Goal: Transaction & Acquisition: Purchase product/service

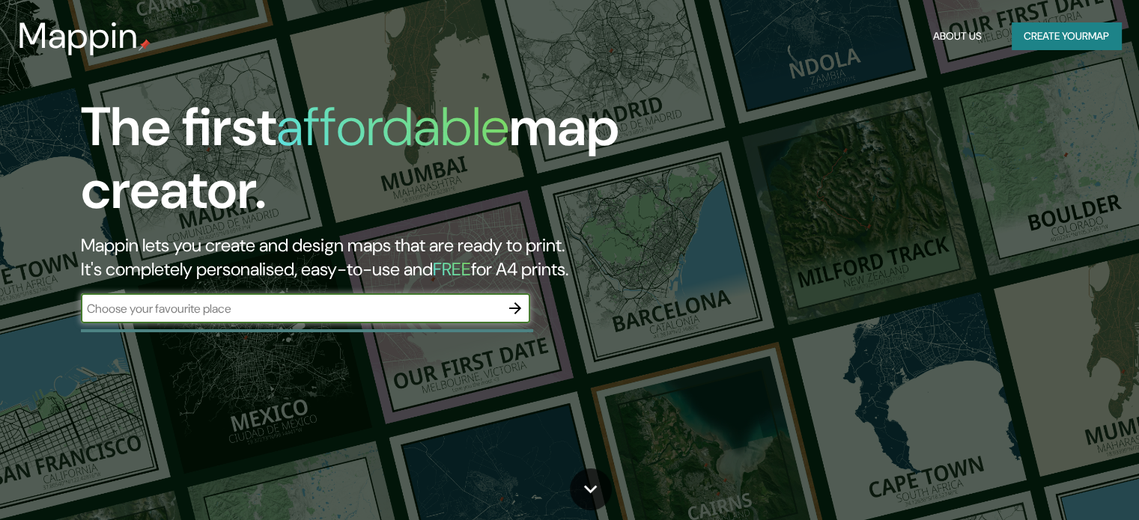
drag, startPoint x: 279, startPoint y: 326, endPoint x: 285, endPoint y: 310, distance: 17.8
click at [281, 317] on div "The first affordable map creator. Mappin lets you create and design maps that a…" at bounding box center [366, 217] width 684 height 243
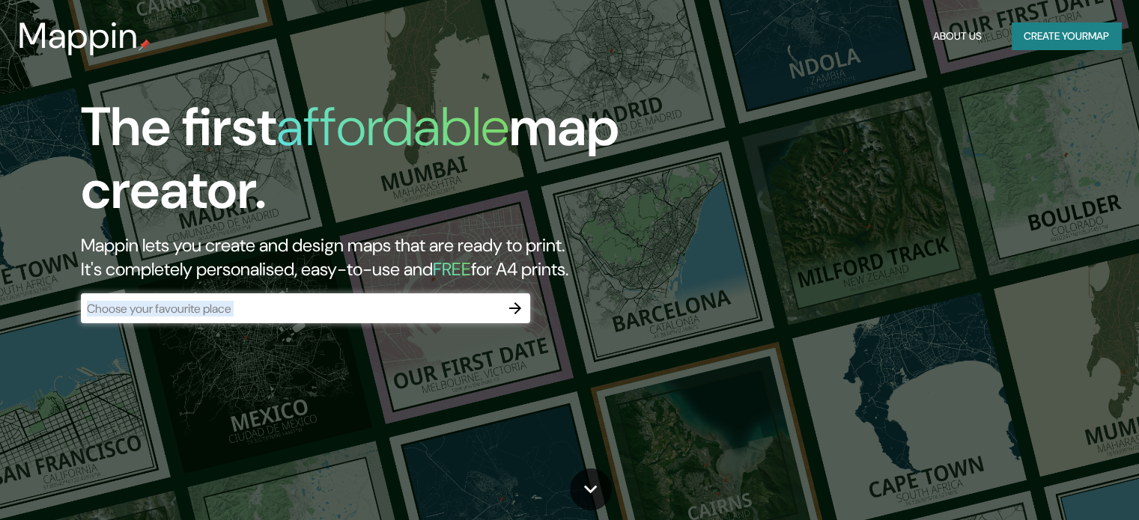
click at [285, 310] on input "text" at bounding box center [290, 308] width 419 height 17
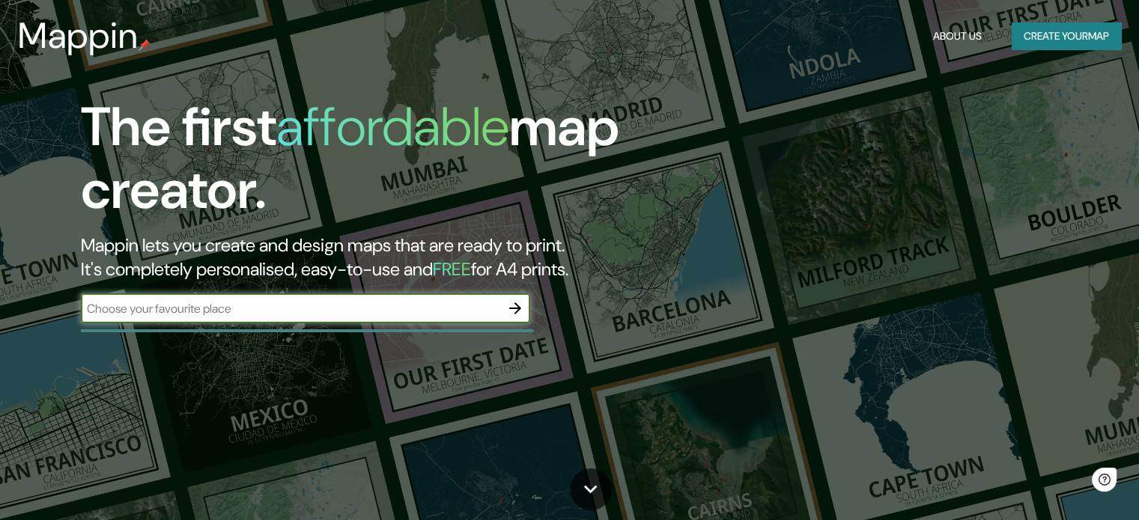
drag, startPoint x: 219, startPoint y: 304, endPoint x: 204, endPoint y: 301, distance: 15.3
click at [204, 301] on input "text" at bounding box center [290, 308] width 419 height 17
type input "santo [PERSON_NAME] de los colorados"
click at [204, 311] on input "text" at bounding box center [290, 308] width 419 height 17
type input "santo domingo de los tsachilas"
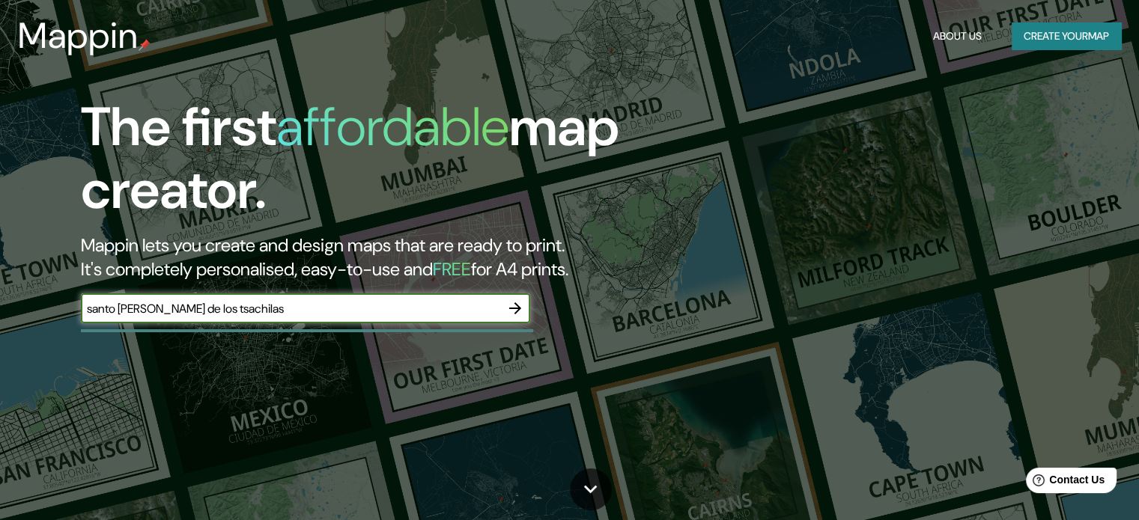
click at [521, 311] on icon "button" at bounding box center [515, 308] width 18 height 18
